Goal: Task Accomplishment & Management: Manage account settings

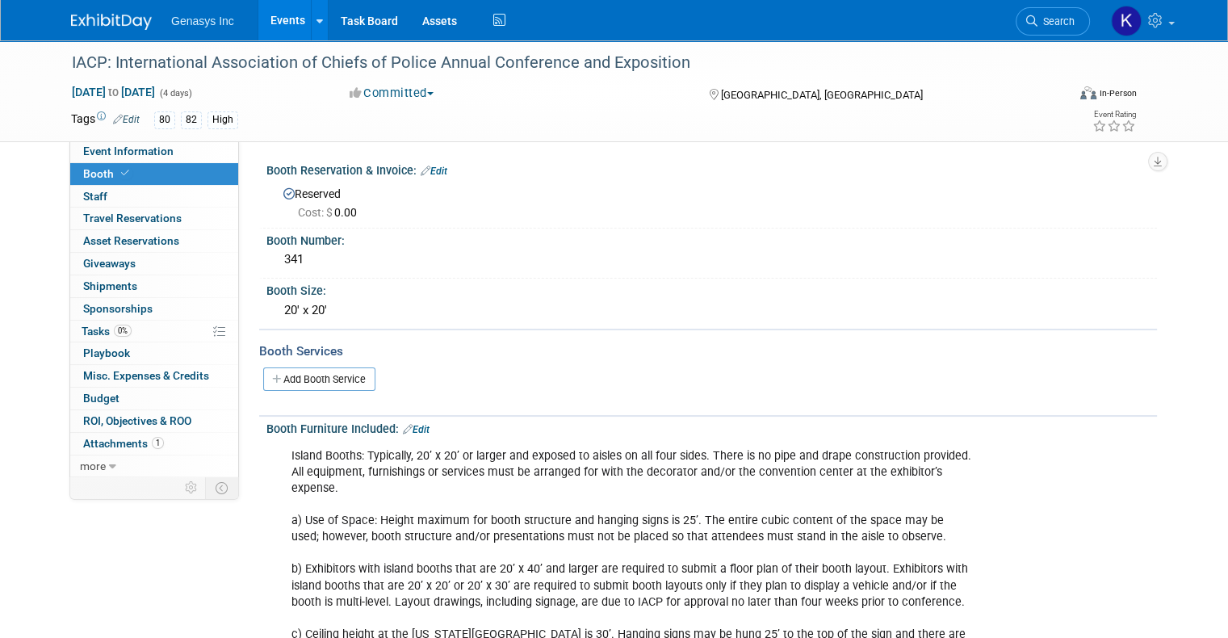
click at [271, 26] on link "Events" at bounding box center [287, 20] width 59 height 40
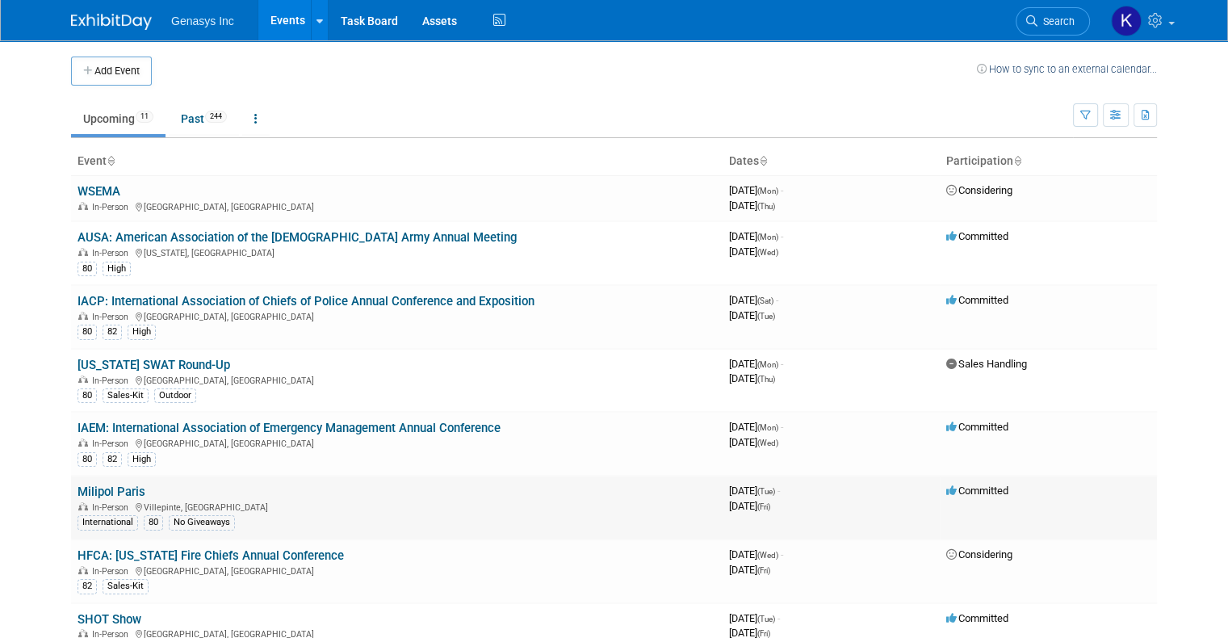
click at [103, 491] on link "Milipol Paris" at bounding box center [112, 492] width 68 height 15
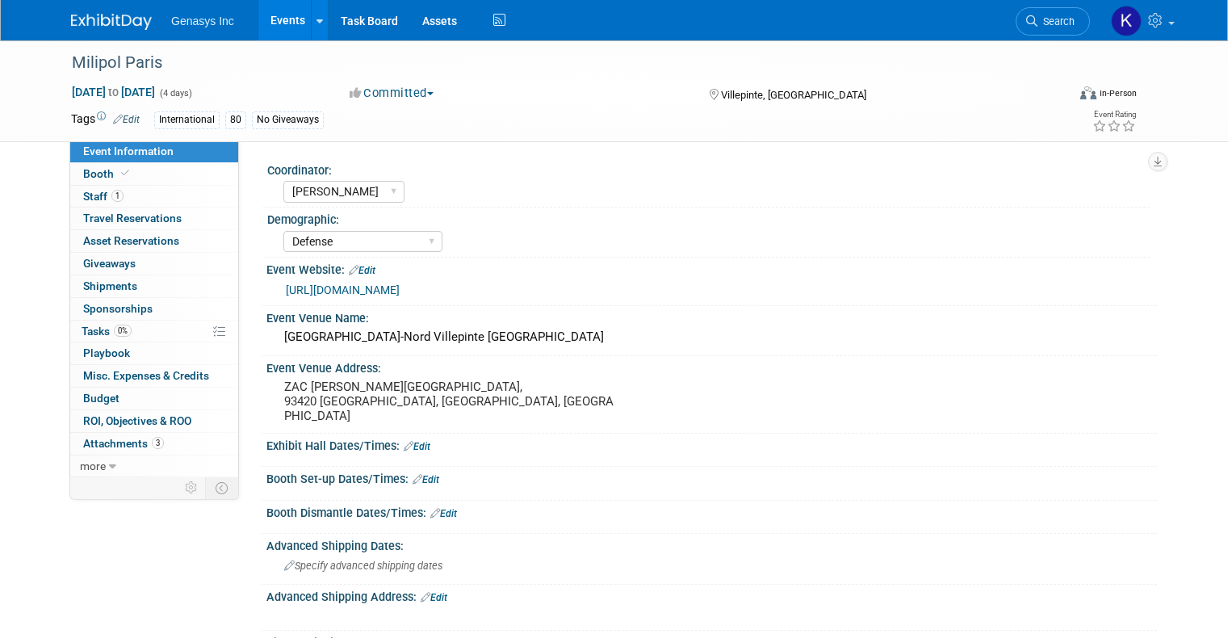
select select "[PERSON_NAME]"
select select "Defense"
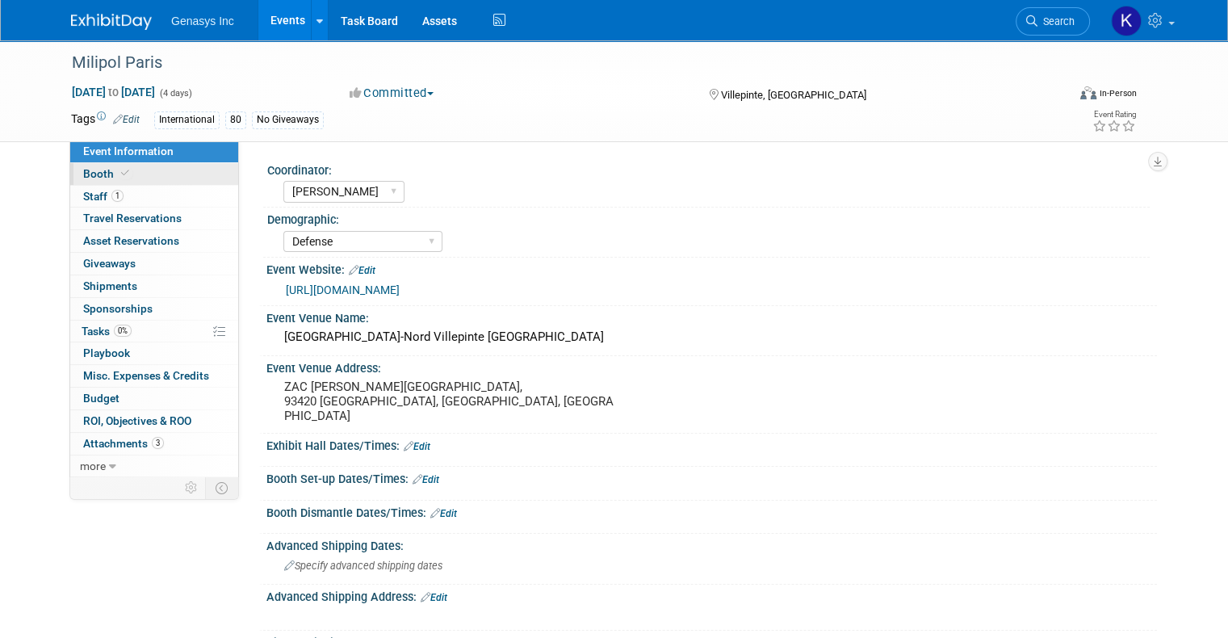
click at [96, 176] on span "Booth" at bounding box center [107, 173] width 49 height 13
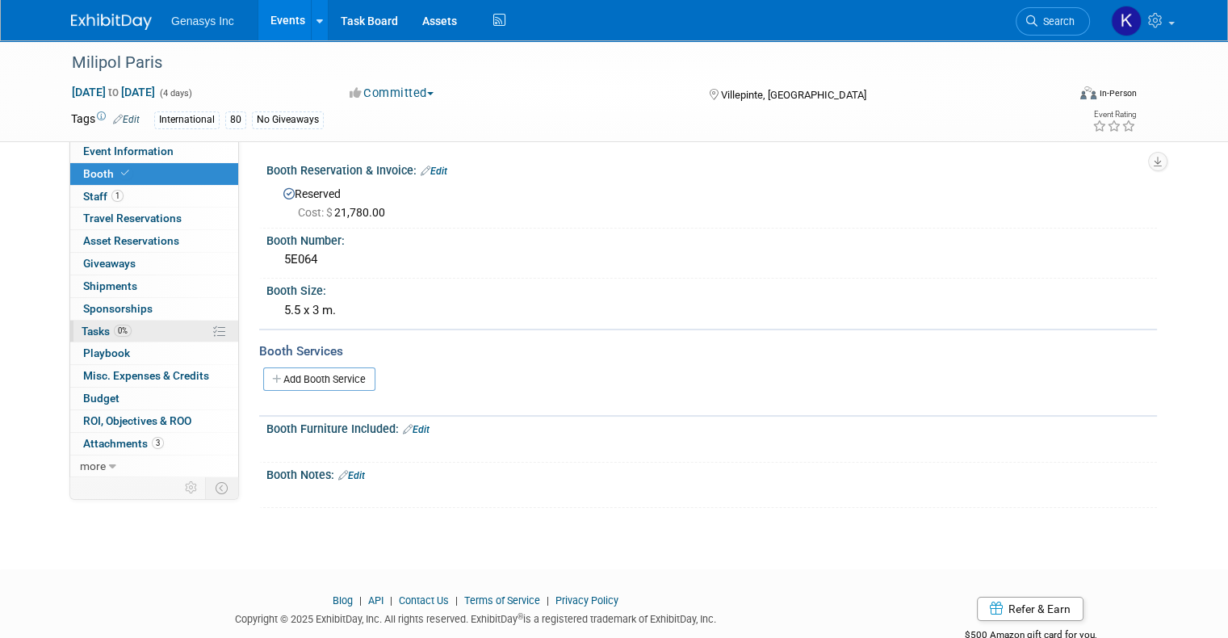
click at [114, 325] on span "0%" at bounding box center [123, 331] width 18 height 12
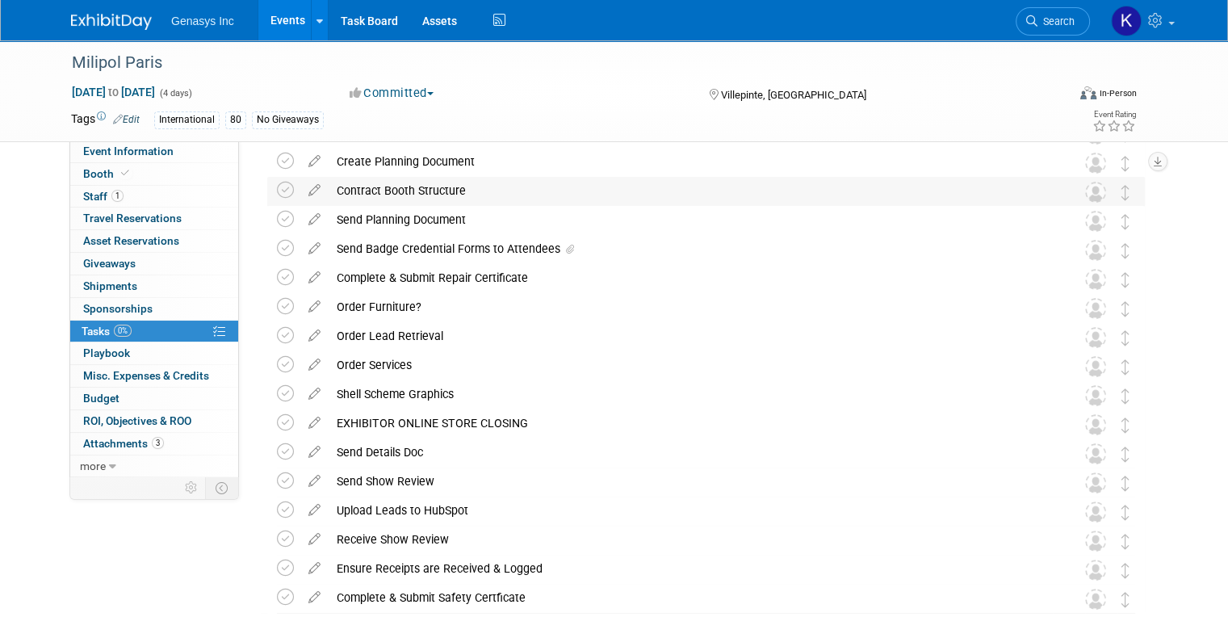
scroll to position [396, 0]
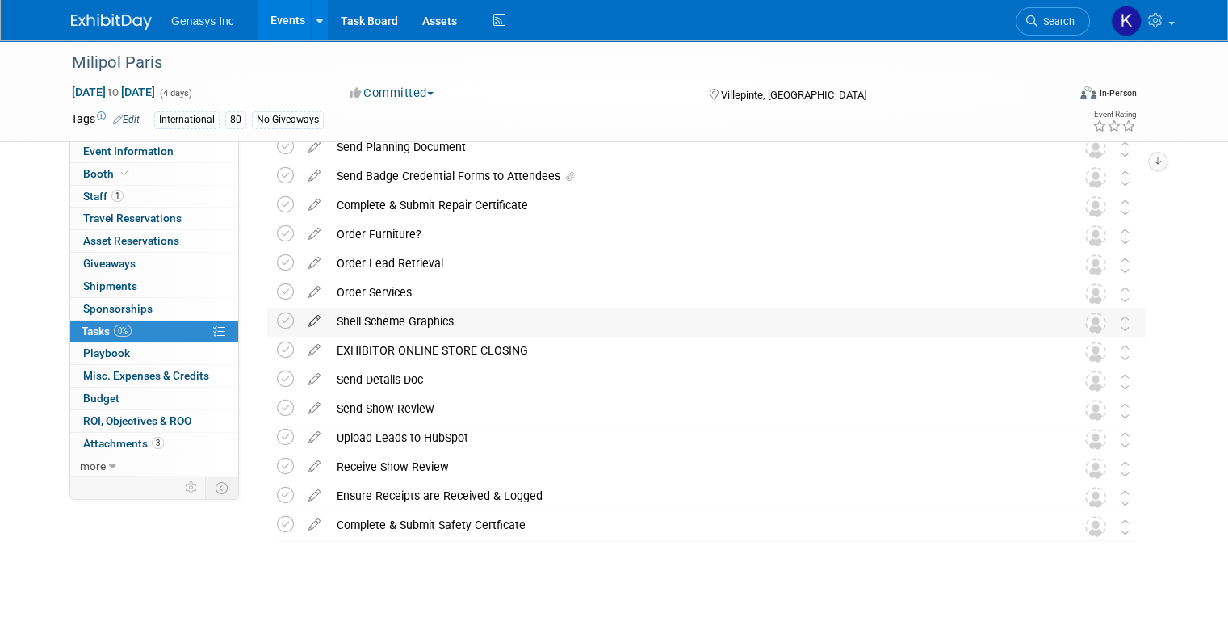
click at [302, 317] on icon at bounding box center [314, 318] width 28 height 20
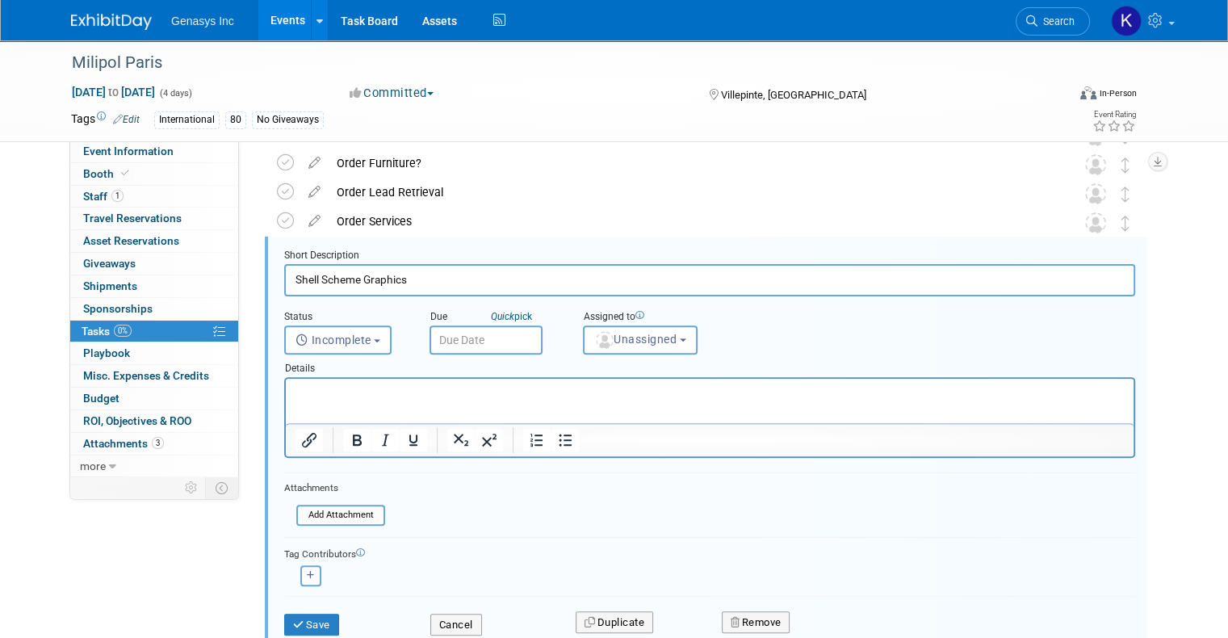
scroll to position [0, 0]
click at [458, 331] on input "text" at bounding box center [486, 339] width 113 height 29
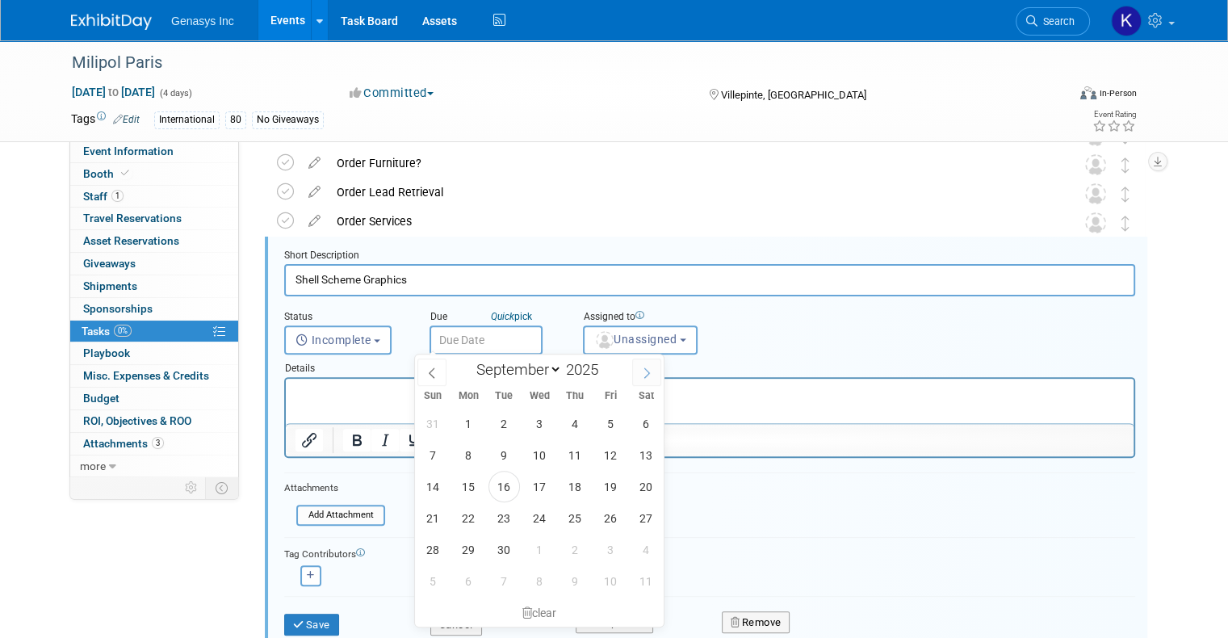
click at [640, 367] on span at bounding box center [646, 372] width 29 height 27
select select "9"
click at [614, 489] on span "17" at bounding box center [610, 486] width 31 height 31
type input "[DATE]"
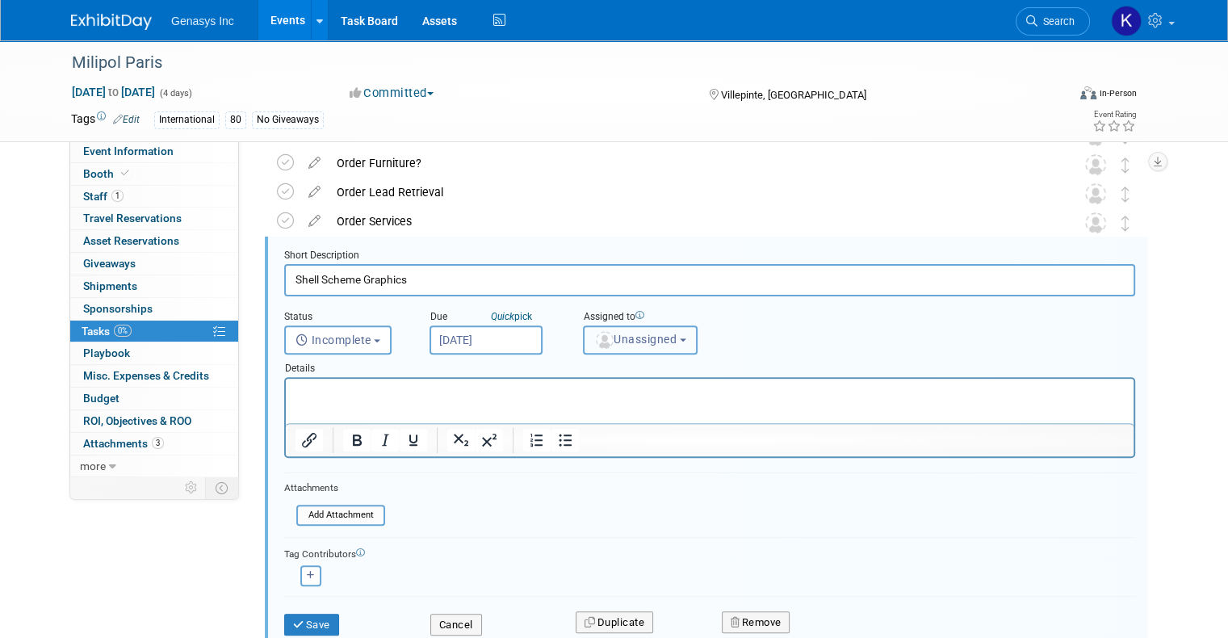
click at [599, 333] on span "Unassigned" at bounding box center [635, 339] width 82 height 13
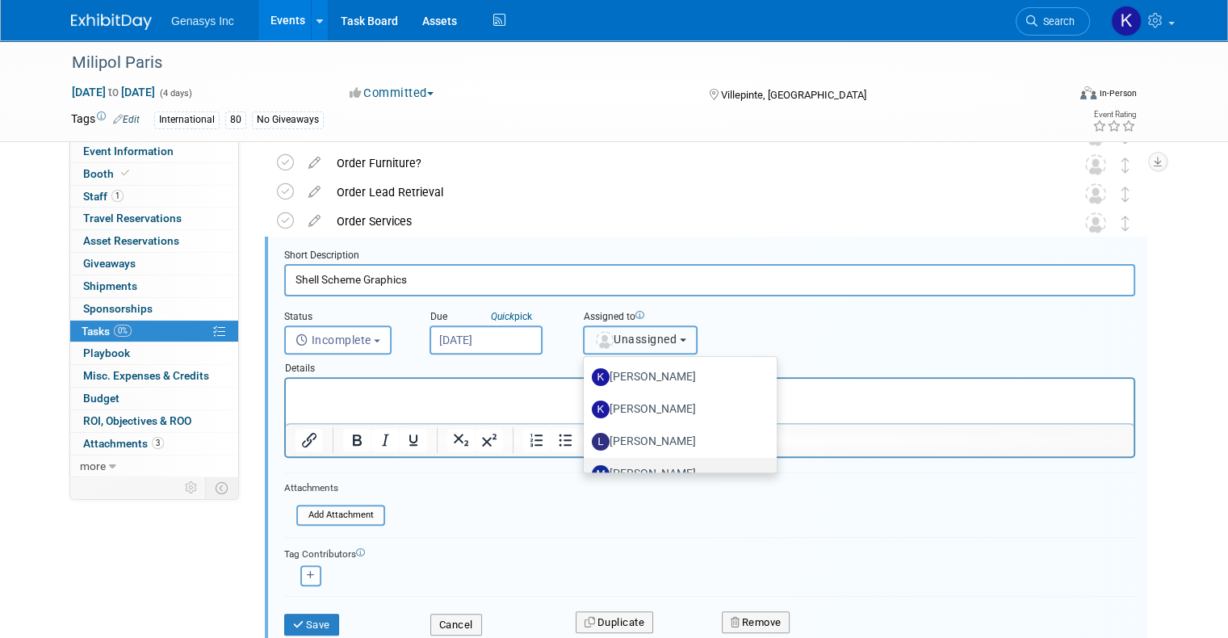
scroll to position [137, 0]
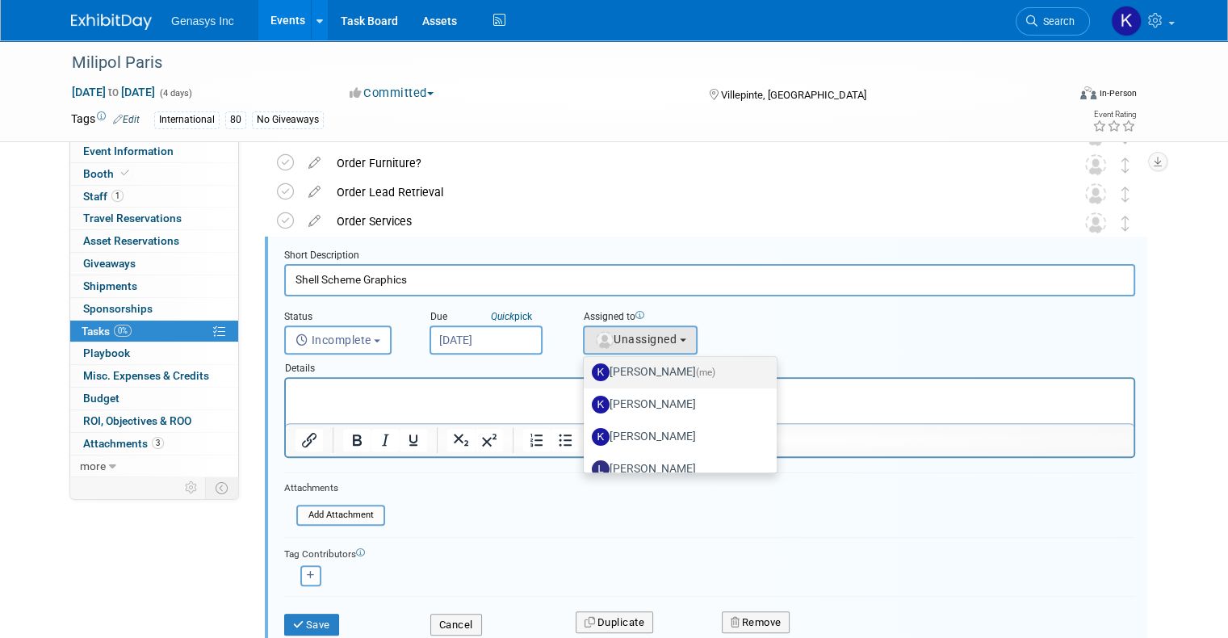
click at [637, 373] on label "Kate Lawson (me)" at bounding box center [676, 372] width 169 height 26
click at [586, 373] on input "Kate Lawson (me)" at bounding box center [581, 370] width 10 height 10
select select "4dbda47f-c515-4673-81c9-9889cf23750d"
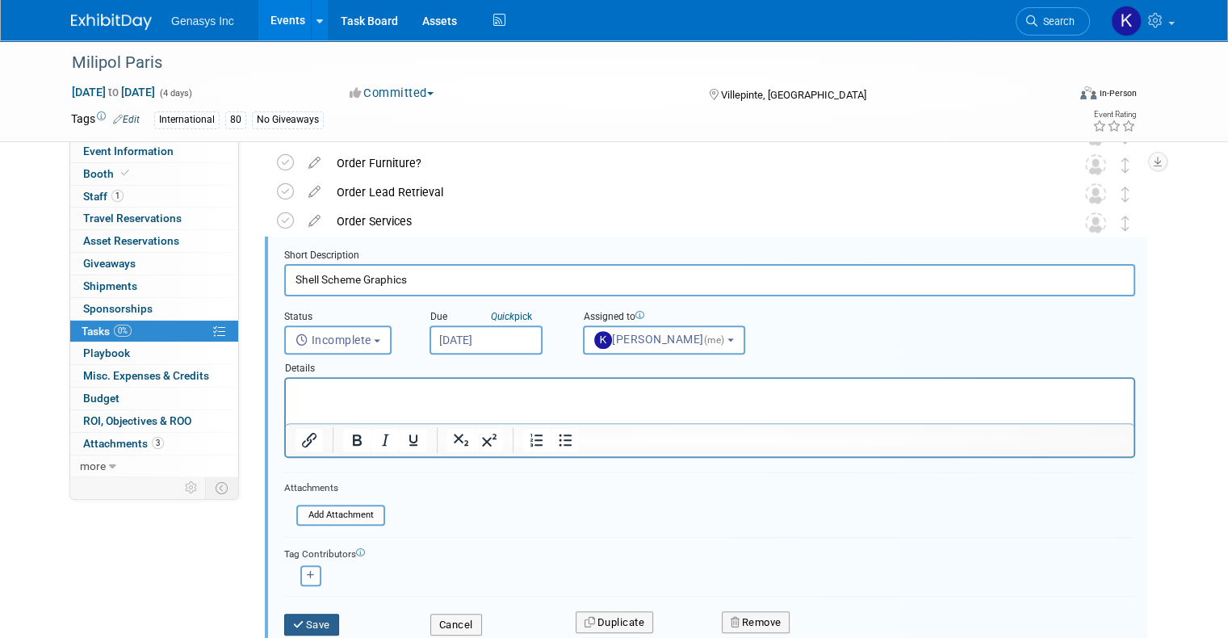
click at [305, 621] on button "Save" at bounding box center [311, 625] width 55 height 23
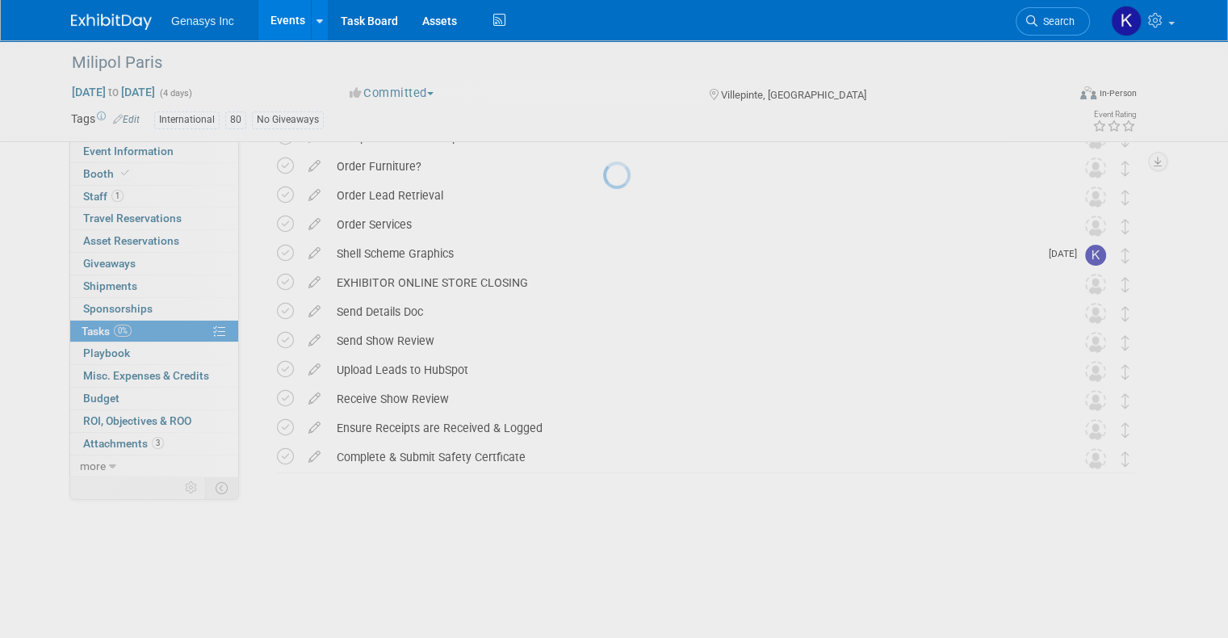
scroll to position [396, 0]
